Goal: Task Accomplishment & Management: Manage account settings

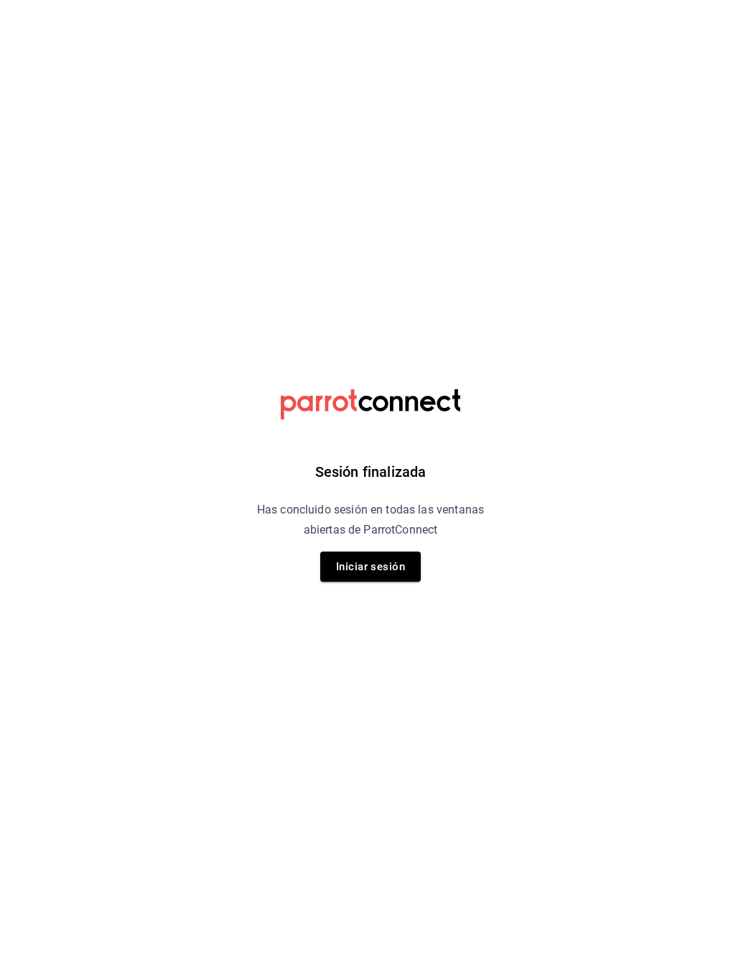
click at [348, 547] on div "Sesión finalizada Has concluido sesión en todas las ventanas abiertas de Parrot…" at bounding box center [371, 485] width 363 height 971
click at [347, 546] on div "Sesión finalizada Has concluido sesión en todas las ventanas abiertas de Parrot…" at bounding box center [371, 485] width 363 height 971
click at [353, 555] on button "Iniciar sesión" at bounding box center [370, 567] width 101 height 30
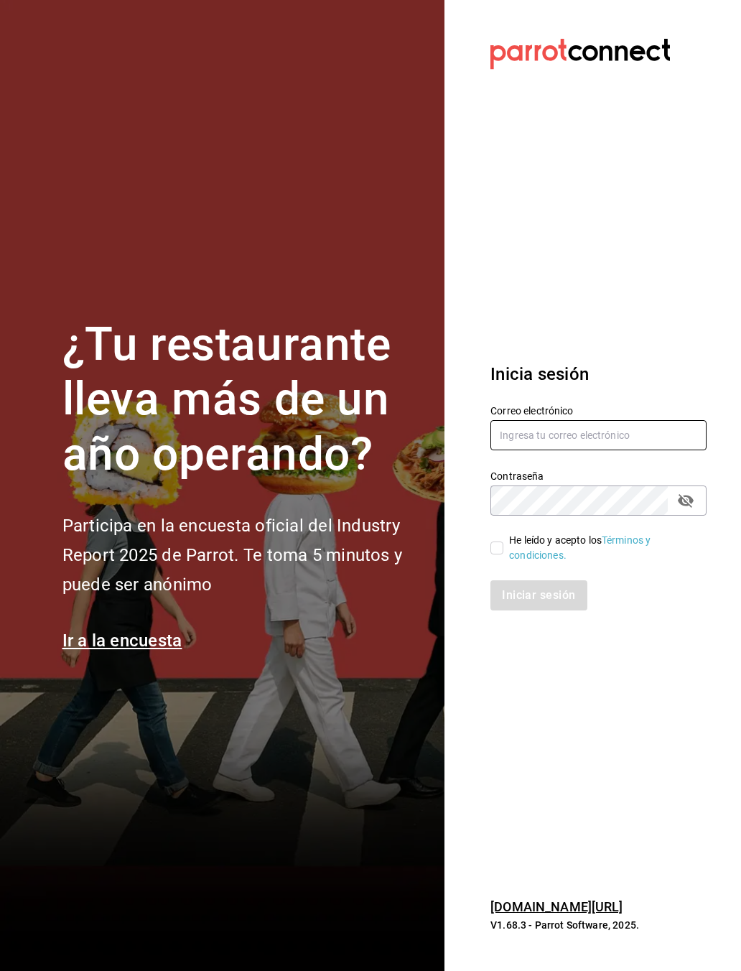
click at [516, 424] on input "text" at bounding box center [599, 435] width 216 height 30
type input "[EMAIL_ADDRESS][DOMAIN_NAME]"
click at [509, 545] on div "He leído y acepto los Términos y condiciones." at bounding box center [602, 548] width 186 height 30
click at [504, 545] on input "He leído y acepto los Términos y condiciones." at bounding box center [497, 548] width 13 height 13
checkbox input "true"
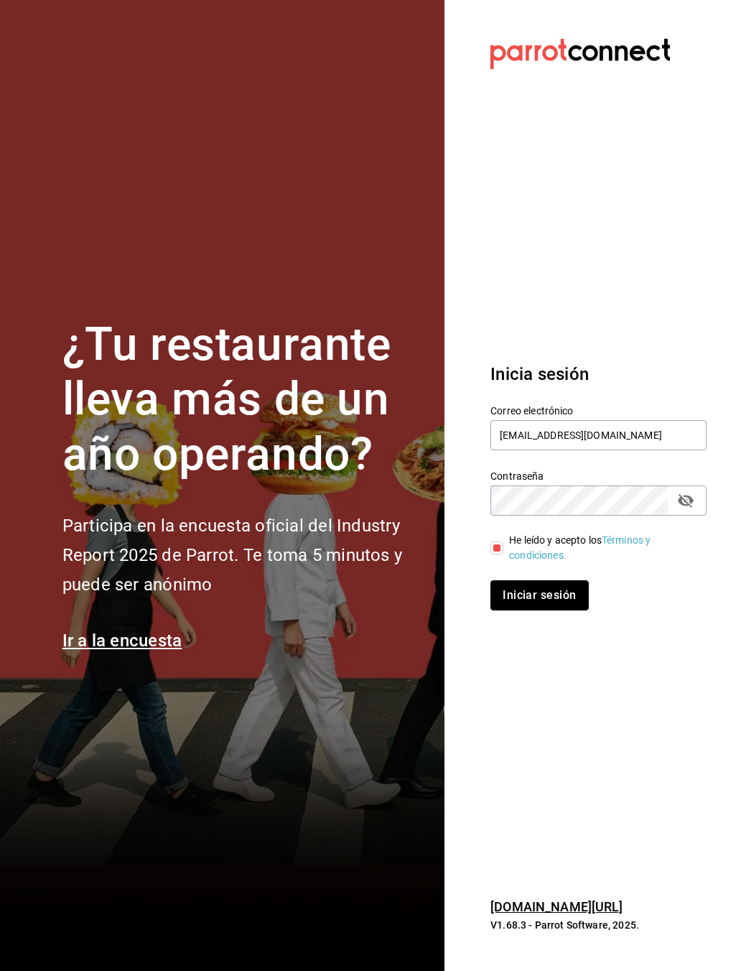
click at [527, 602] on button "Iniciar sesión" at bounding box center [540, 595] width 98 height 30
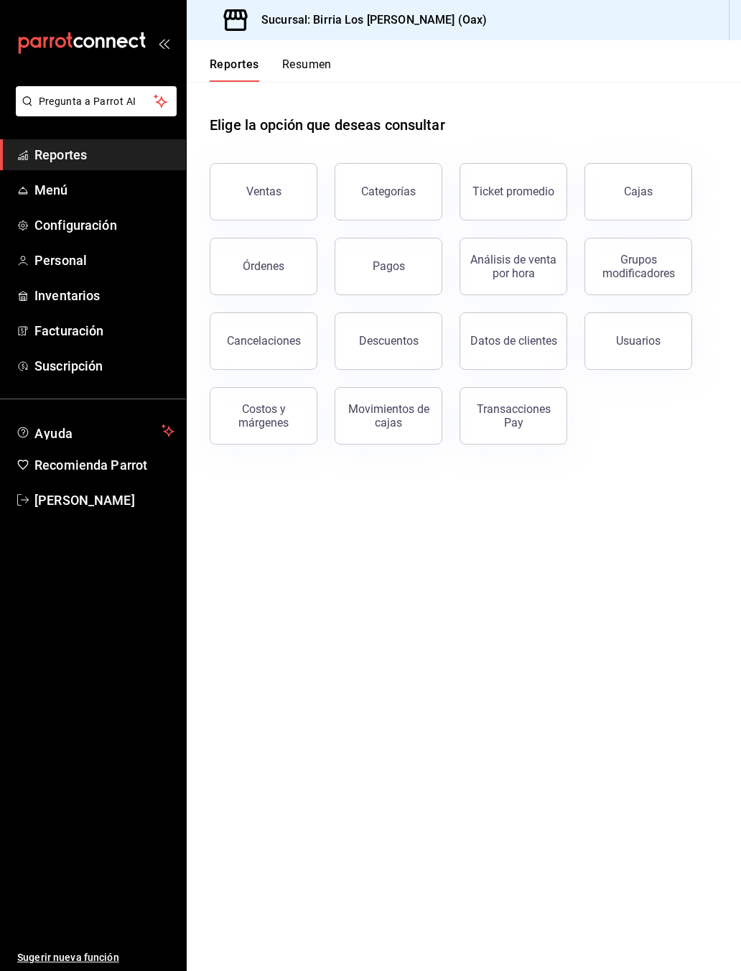
click at [46, 343] on link "Facturación" at bounding box center [93, 330] width 186 height 31
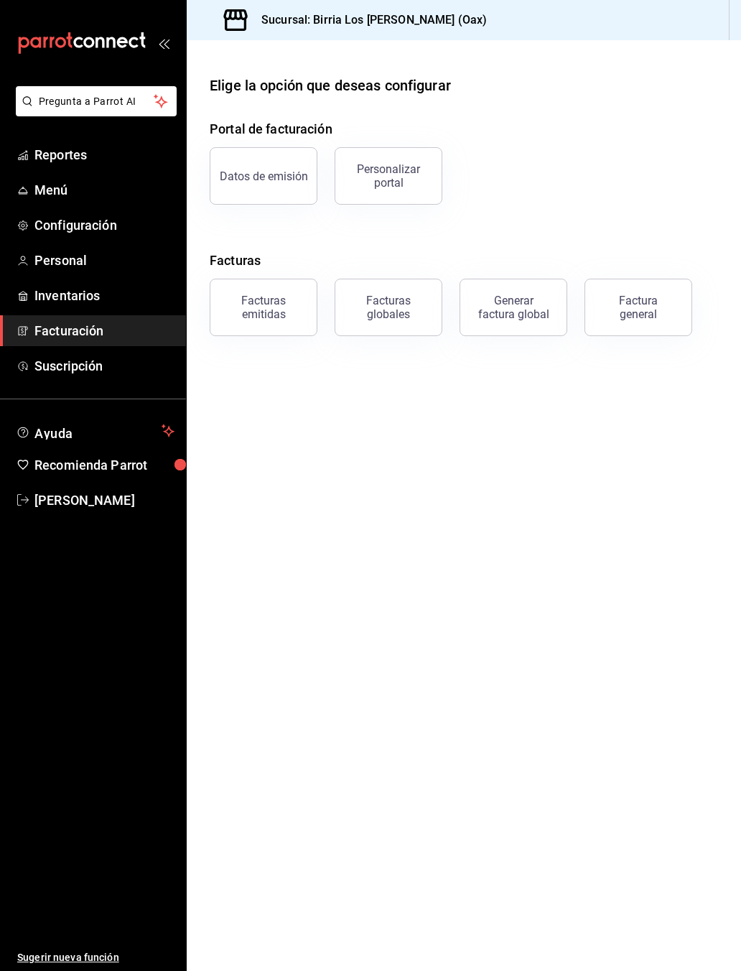
click at [256, 331] on button "Facturas emitidas" at bounding box center [264, 307] width 108 height 57
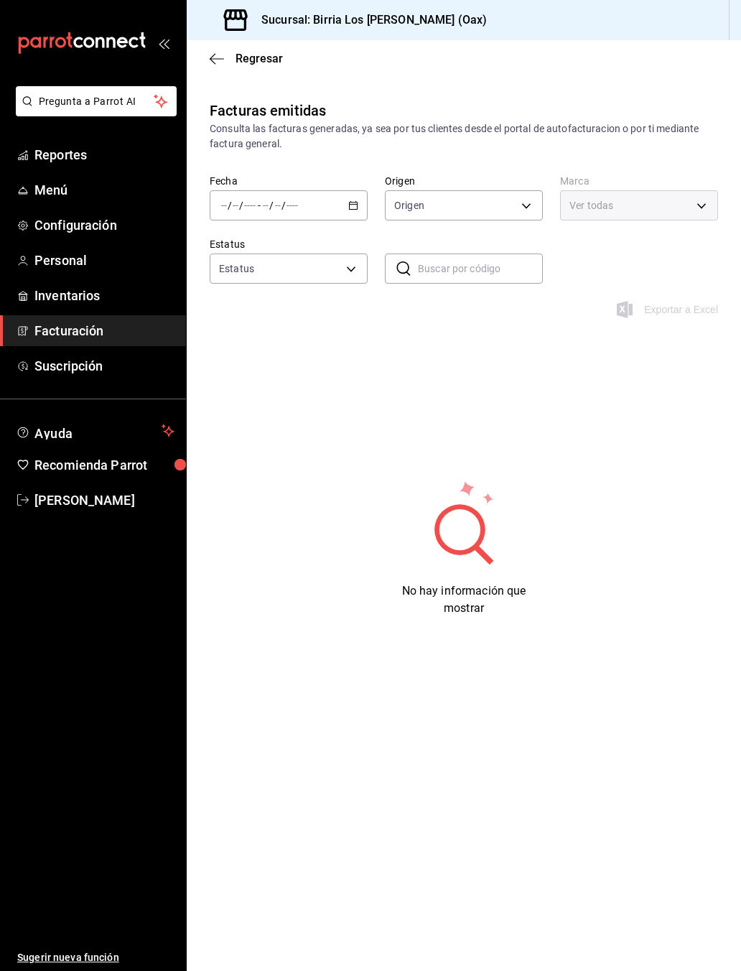
type input "ORDER_INVOICE,GENERAL_INVOICE"
type input "ACTIVE,PENDING_CANCELLATION,CANCELLED,PRE_CANCELLED"
type input "7a451c1a-4fd1-462e-83c7-5809b0ffc7a8"
click at [244, 200] on input "number" at bounding box center [250, 205] width 13 height 11
click at [238, 372] on span "Año actual" at bounding box center [277, 378] width 111 height 15
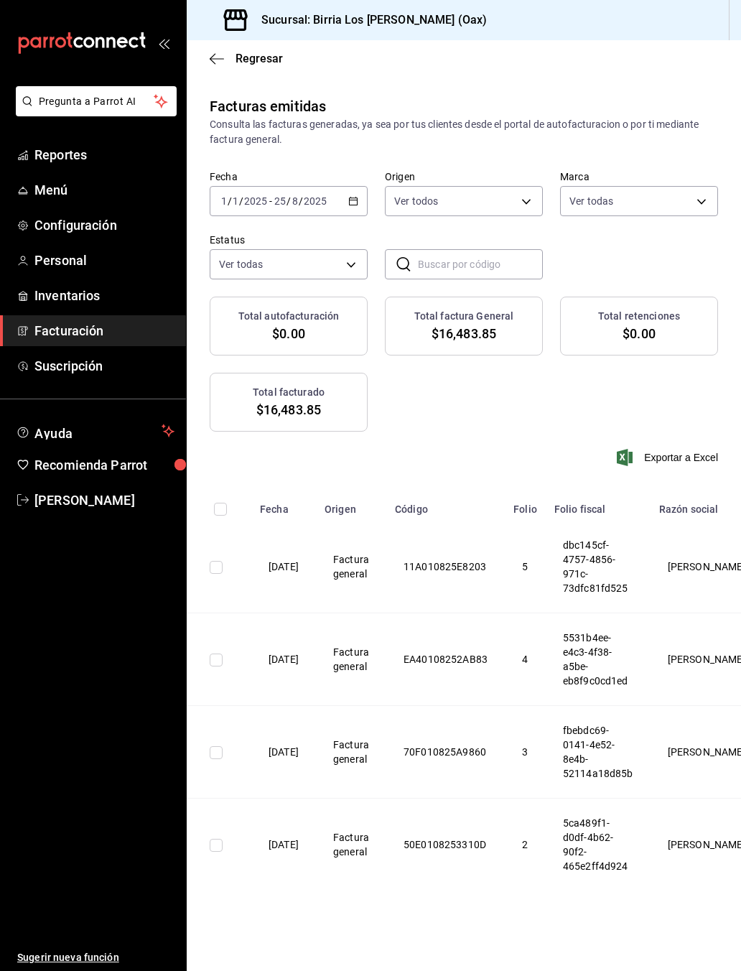
click at [221, 65] on icon "button" at bounding box center [217, 58] width 14 height 13
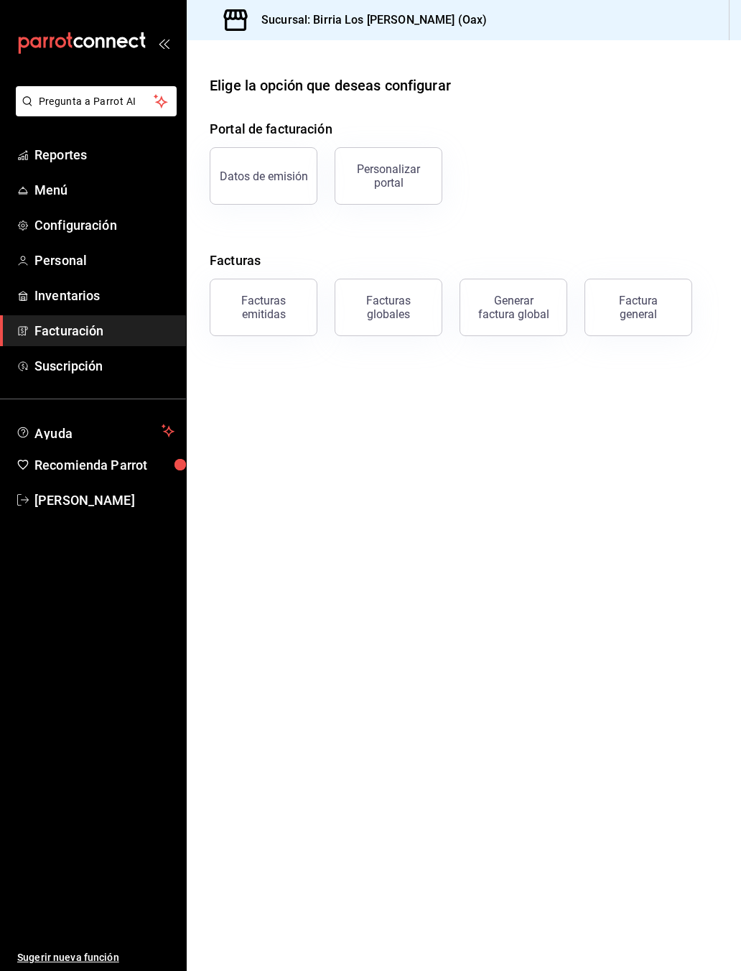
click at [659, 332] on button "Factura general" at bounding box center [639, 307] width 108 height 57
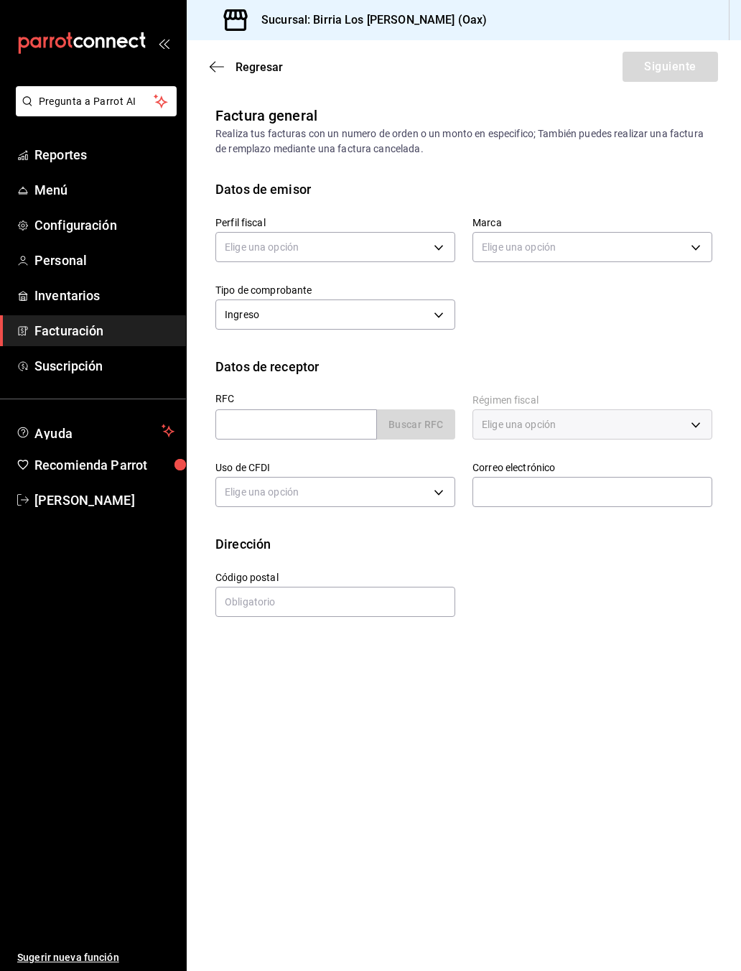
click at [226, 60] on span "Regresar" at bounding box center [246, 67] width 73 height 14
